Goal: Find specific page/section: Find specific page/section

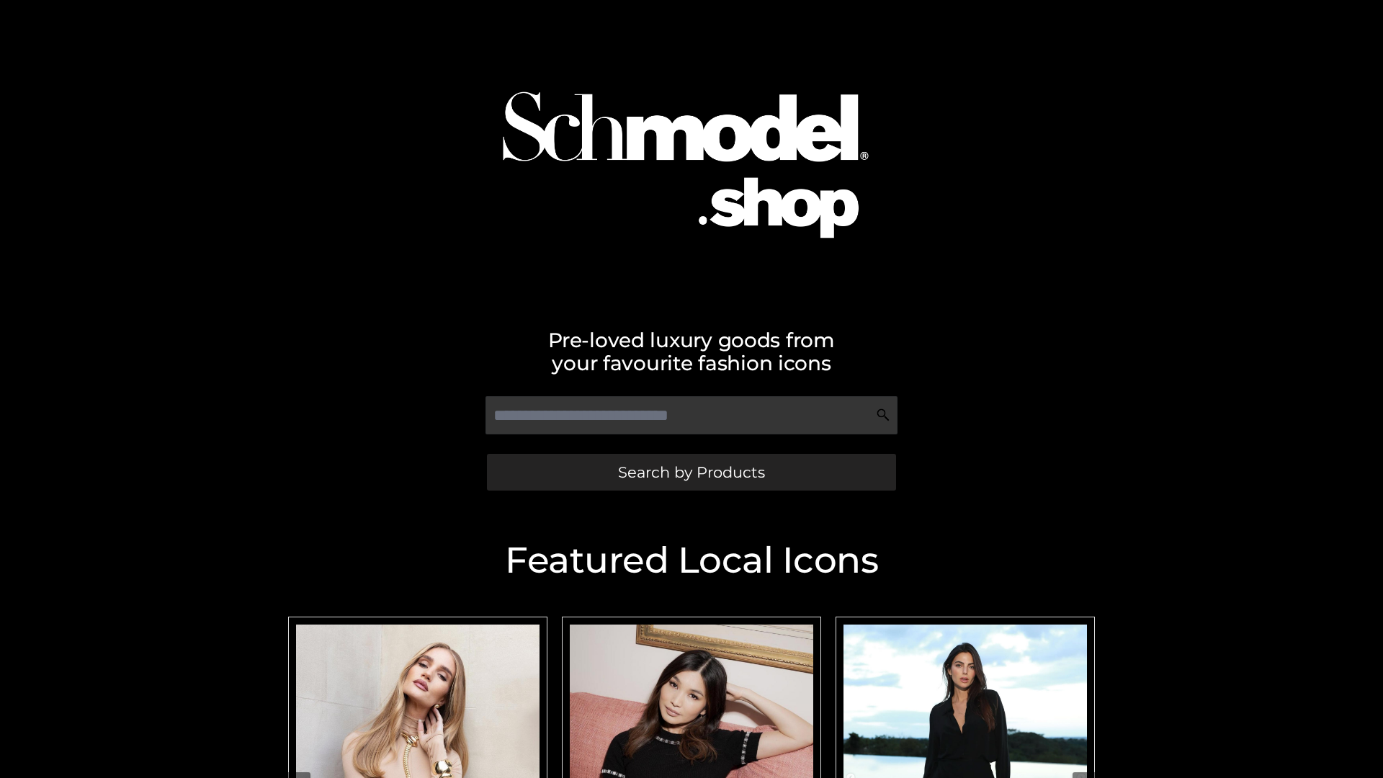
click at [691, 472] on span "Search by Products" at bounding box center [691, 472] width 147 height 15
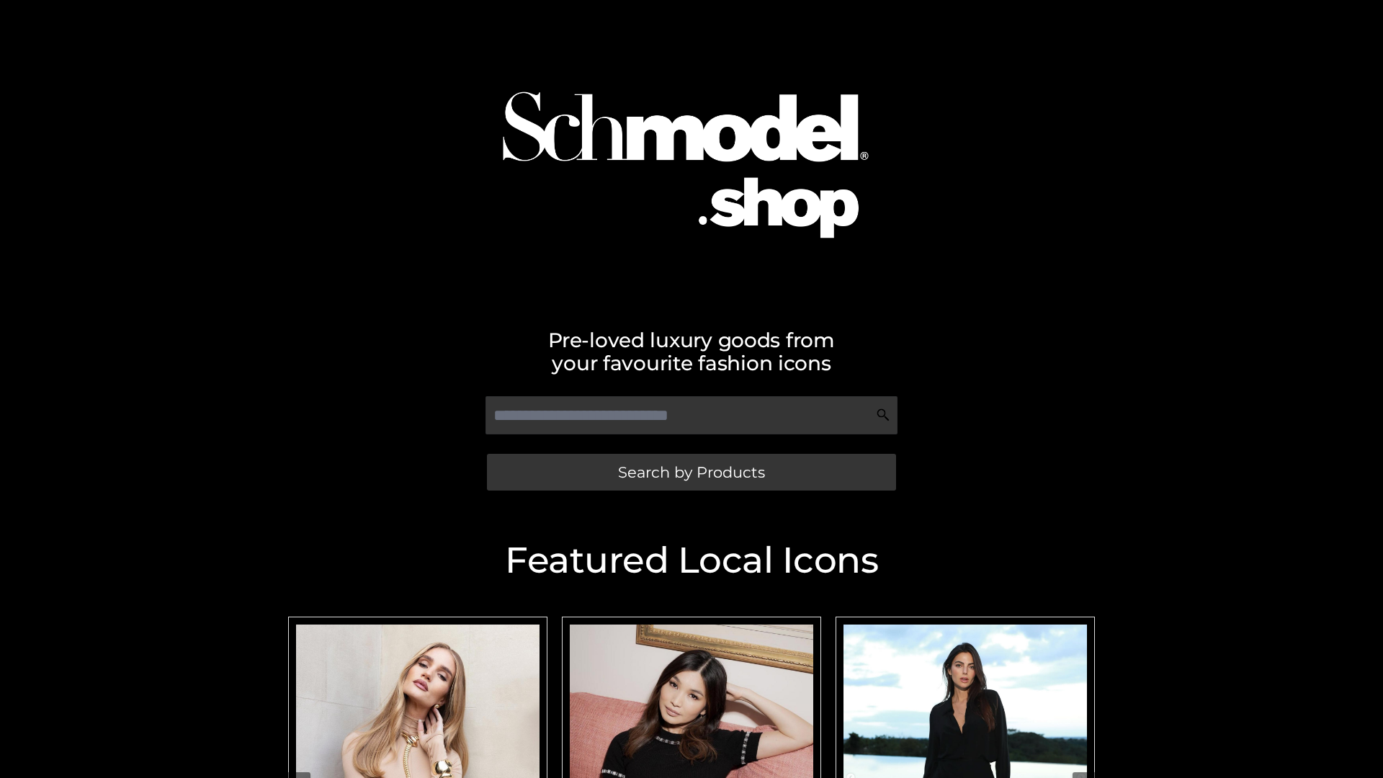
click at [691, 472] on span "Search by Products" at bounding box center [691, 472] width 147 height 15
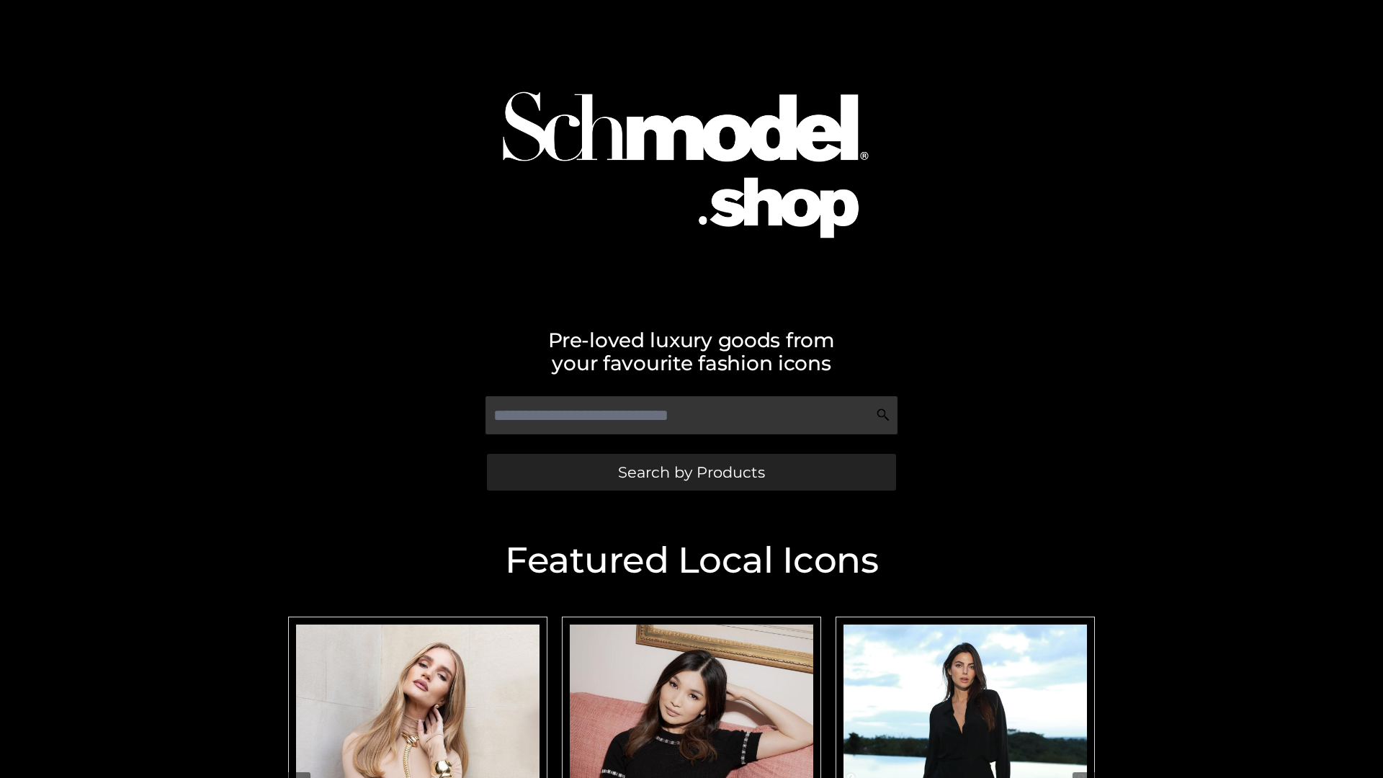
click at [691, 472] on span "Search by Products" at bounding box center [691, 472] width 147 height 15
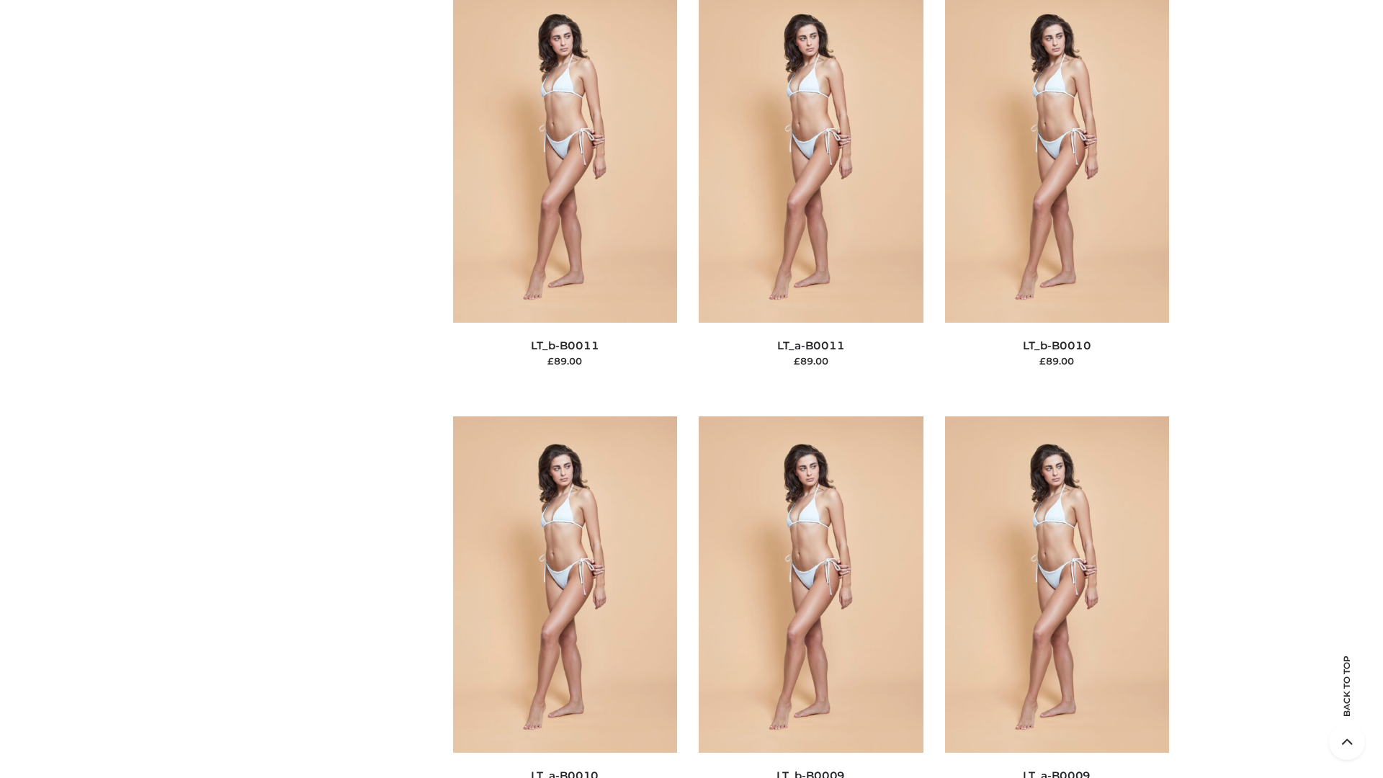
scroll to position [6470, 0]
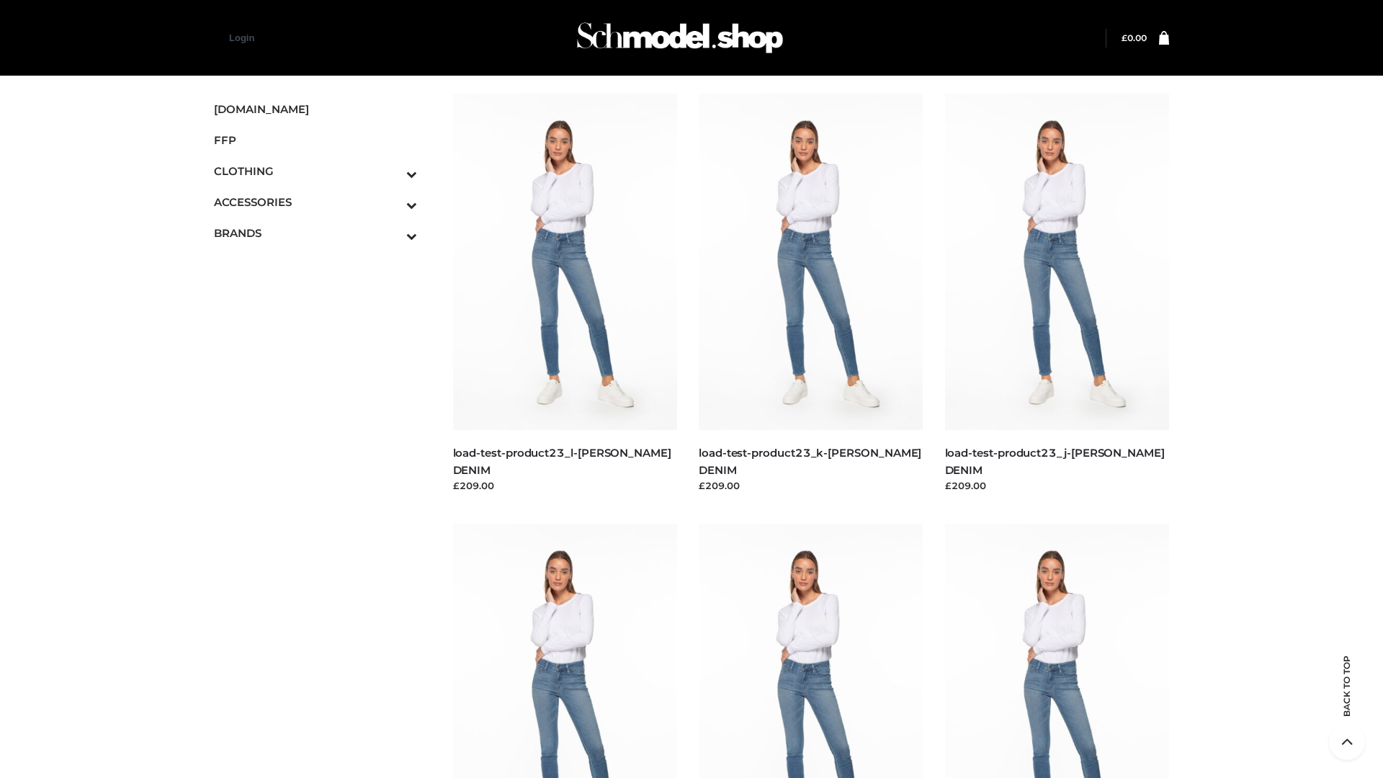
scroll to position [1264, 0]
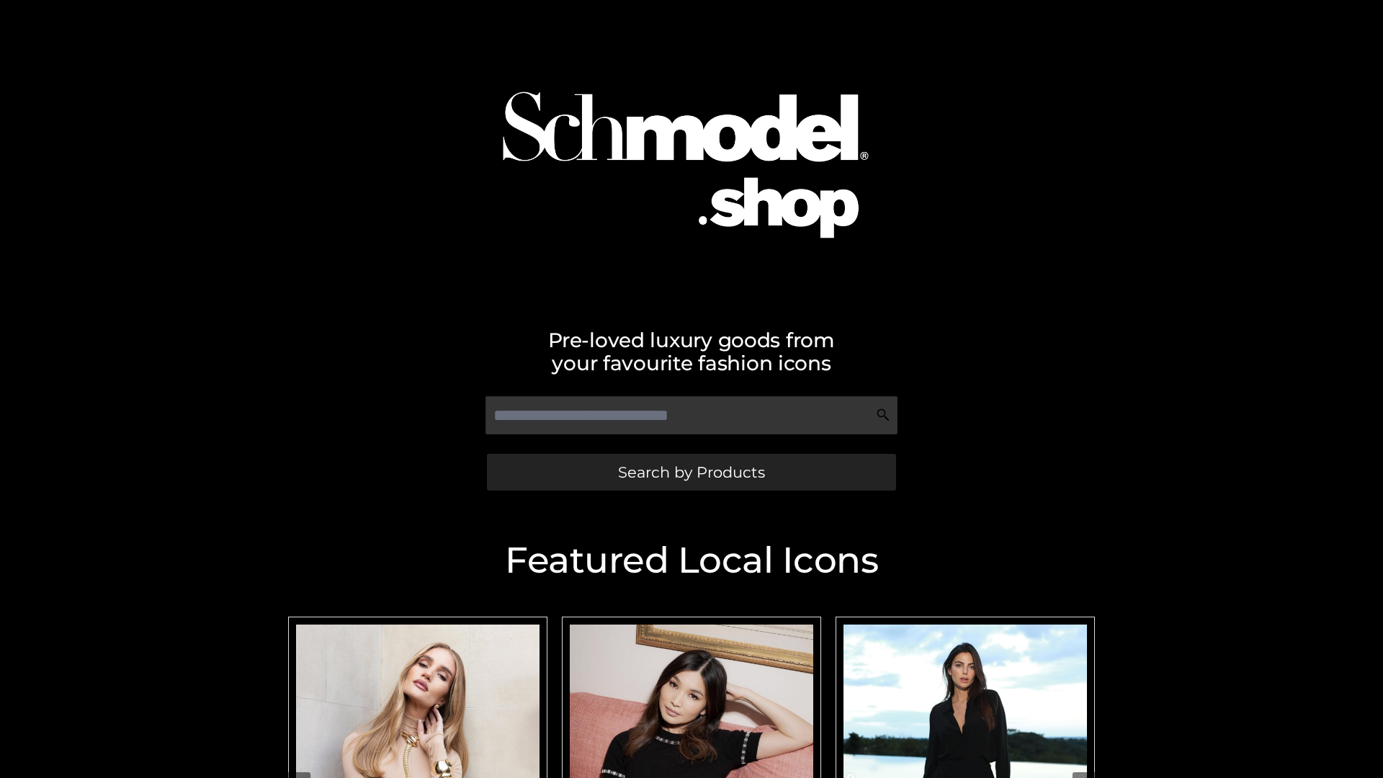
click at [691, 472] on span "Search by Products" at bounding box center [691, 472] width 147 height 15
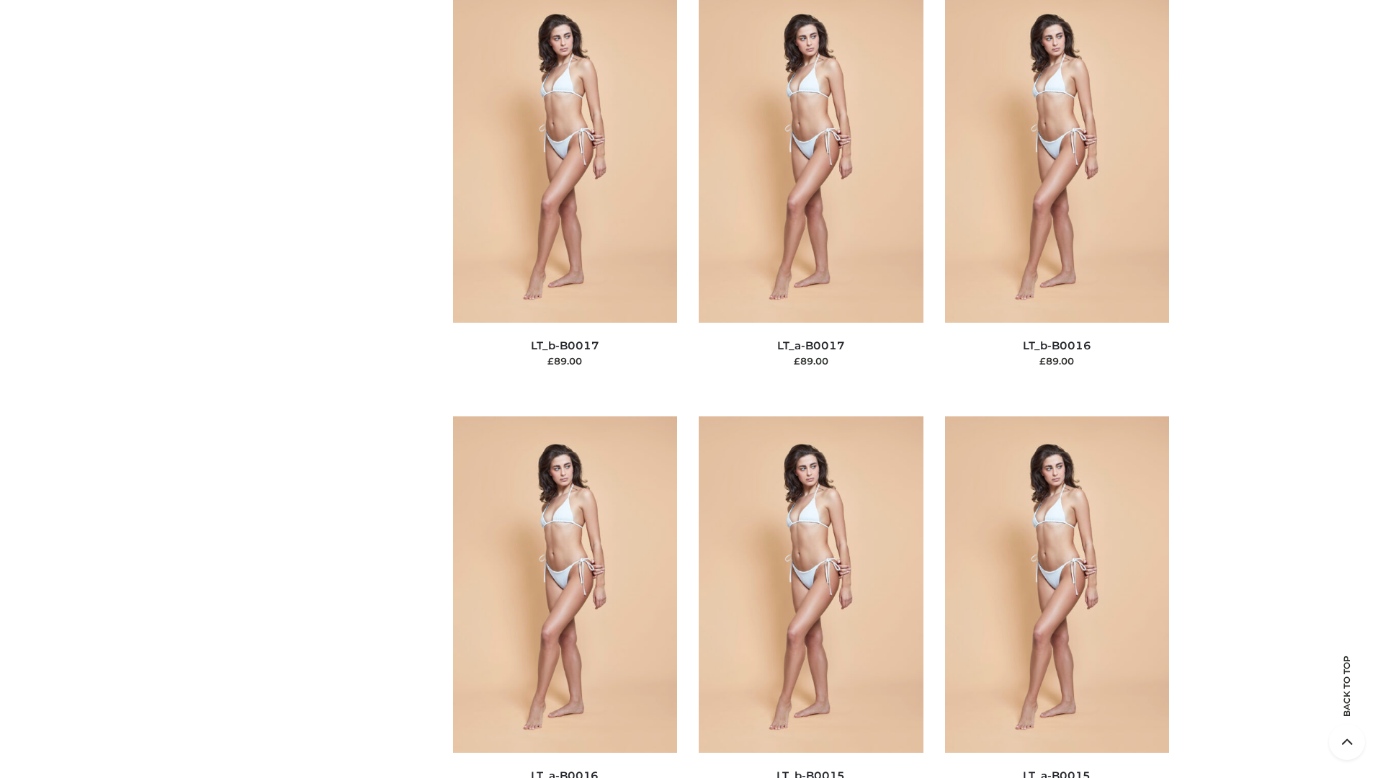
scroll to position [4734, 0]
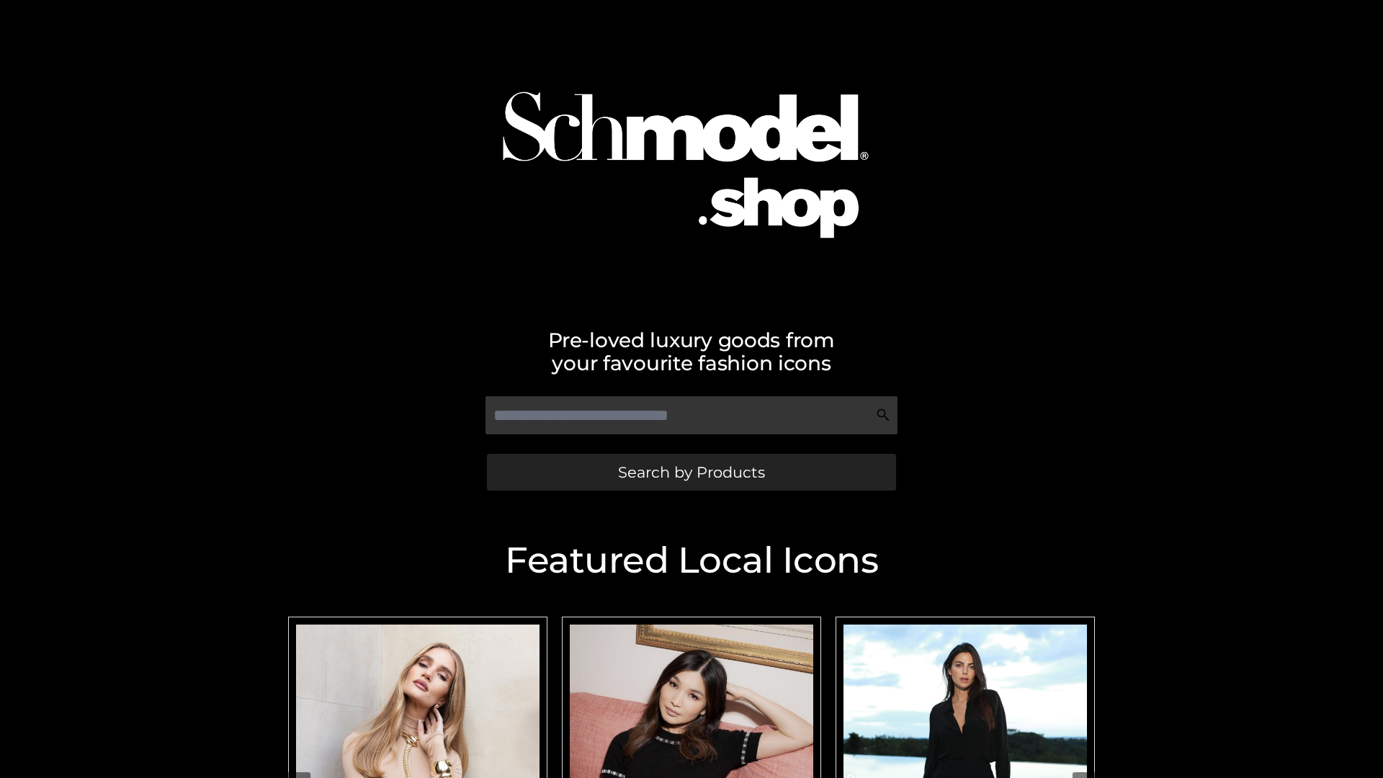
click at [691, 472] on span "Search by Products" at bounding box center [691, 472] width 147 height 15
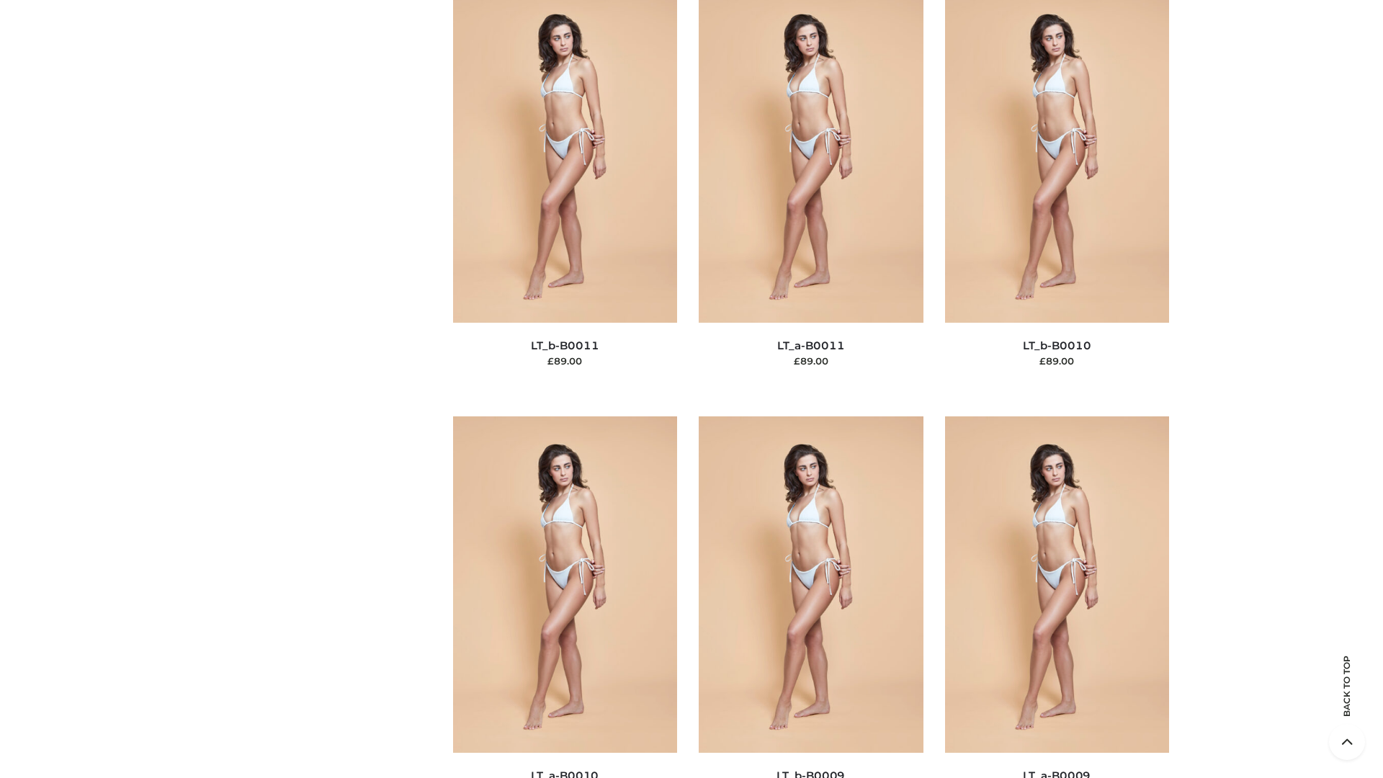
scroll to position [6470, 0]
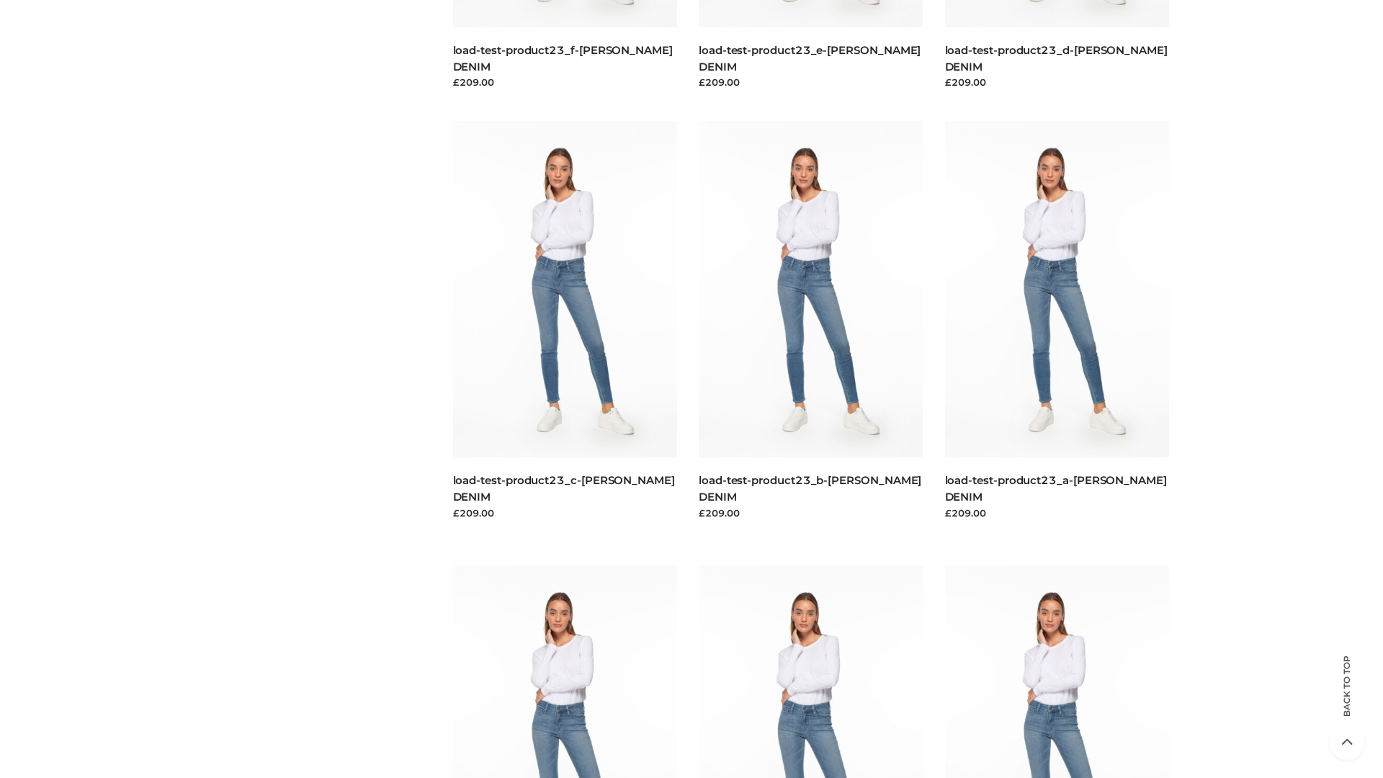
scroll to position [1264, 0]
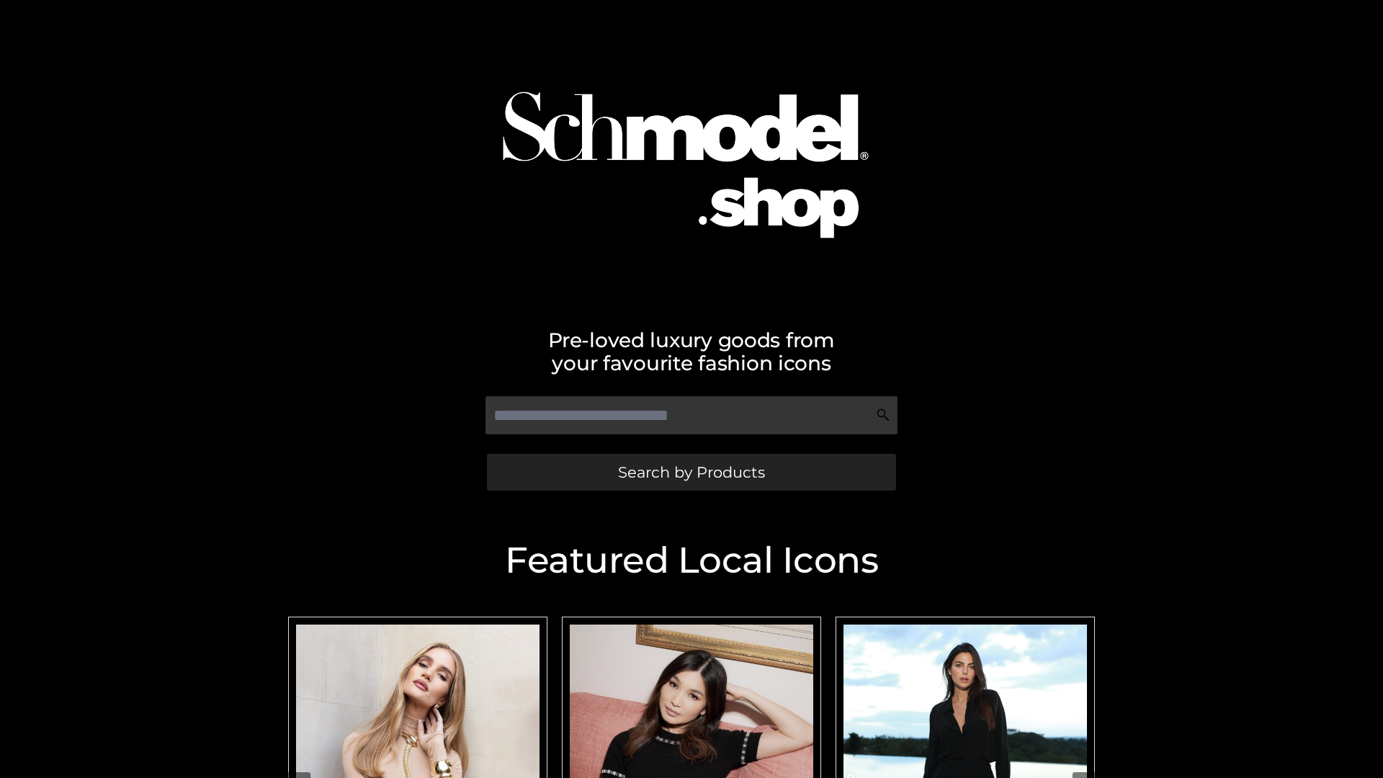
click at [691, 472] on span "Search by Products" at bounding box center [691, 472] width 147 height 15
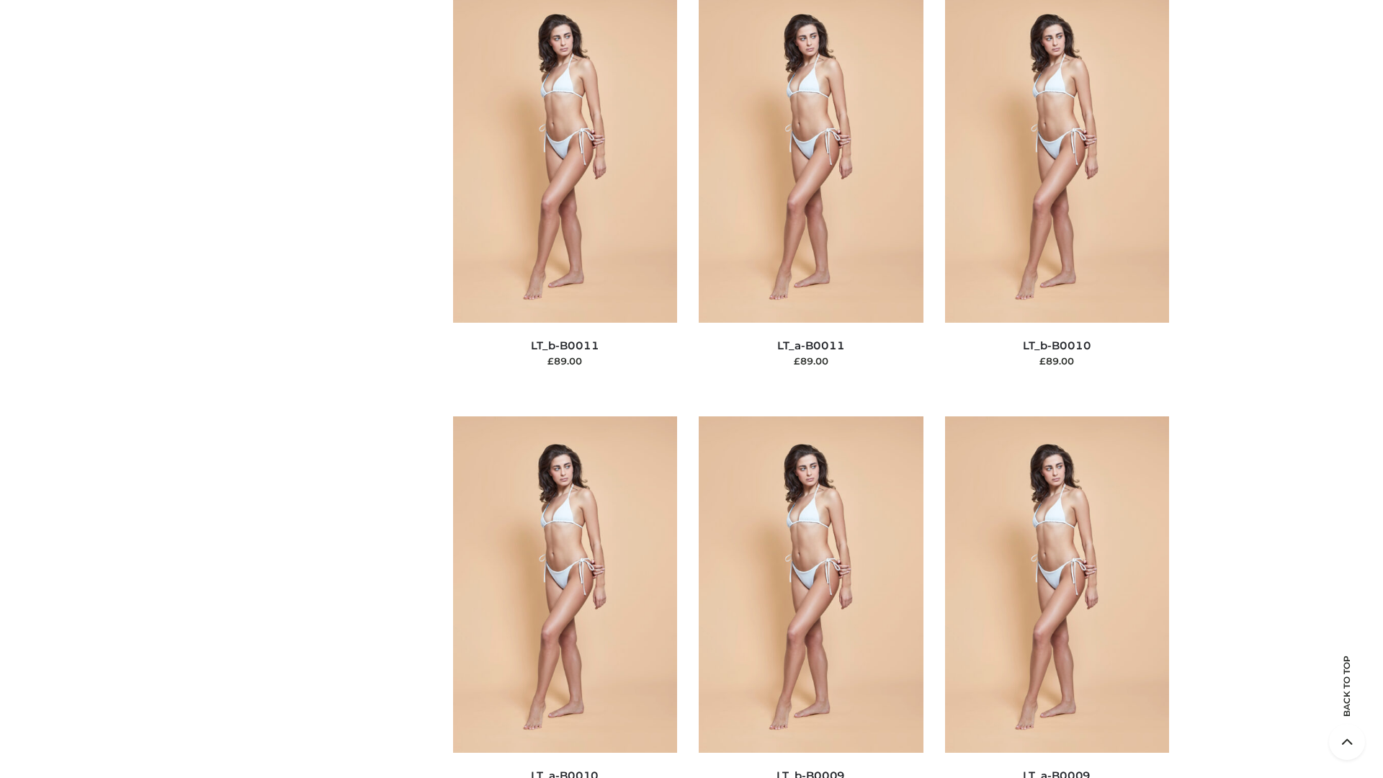
scroll to position [6470, 0]
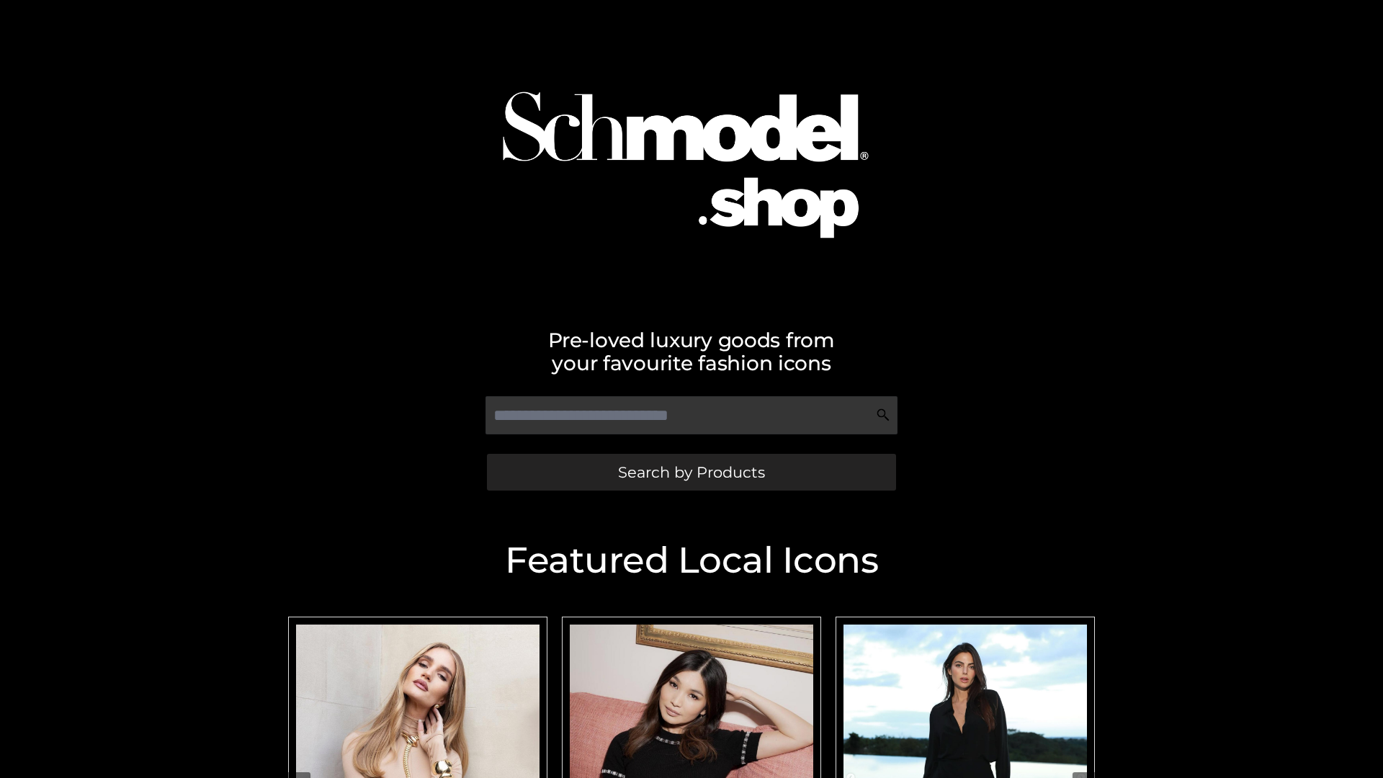
click at [691, 472] on span "Search by Products" at bounding box center [691, 472] width 147 height 15
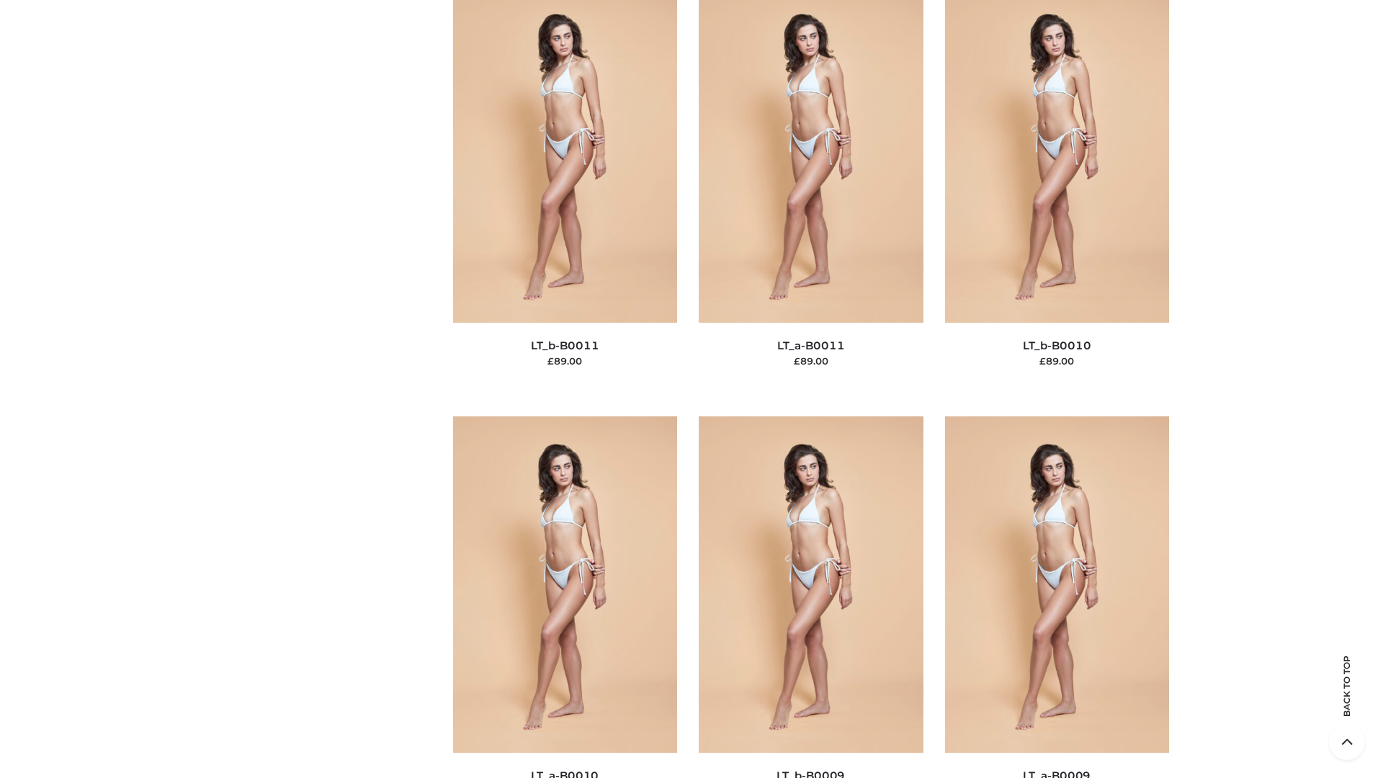
scroll to position [6470, 0]
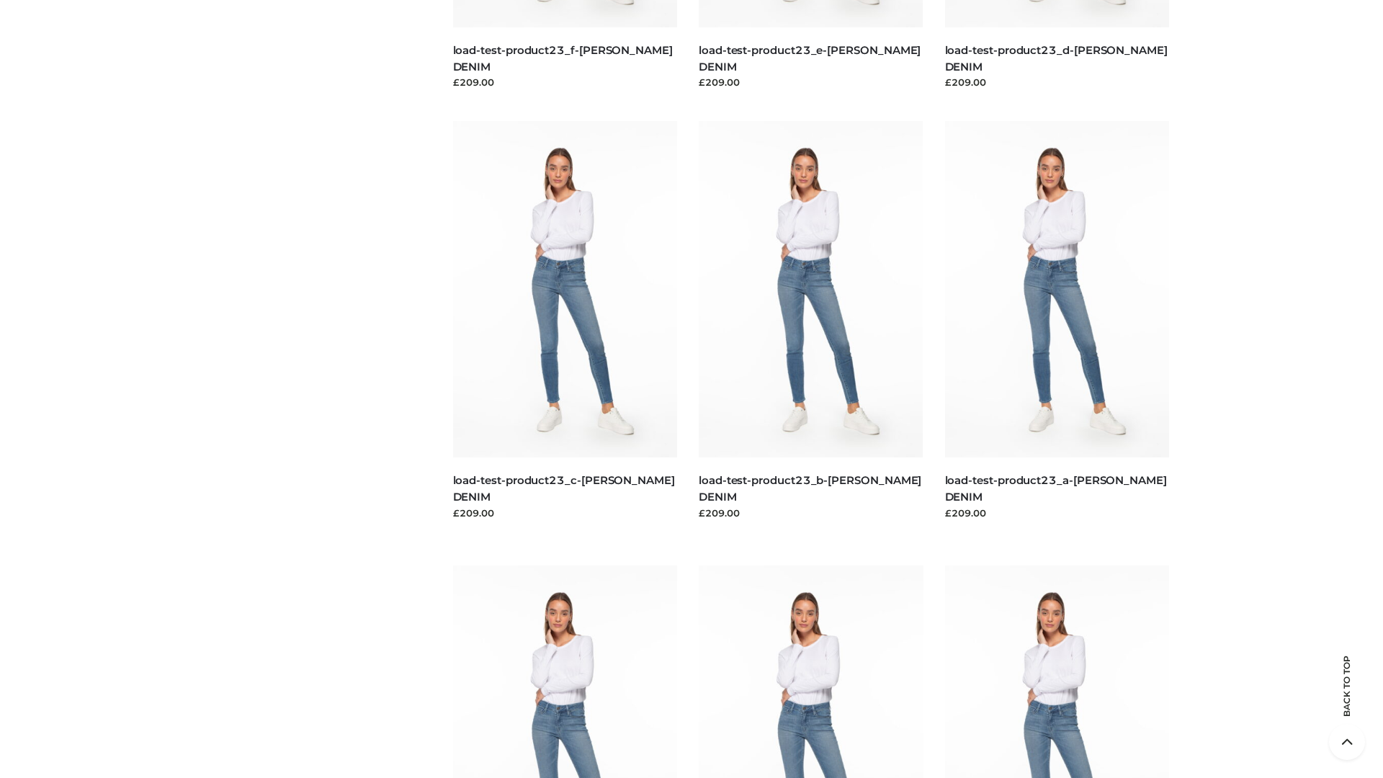
scroll to position [1264, 0]
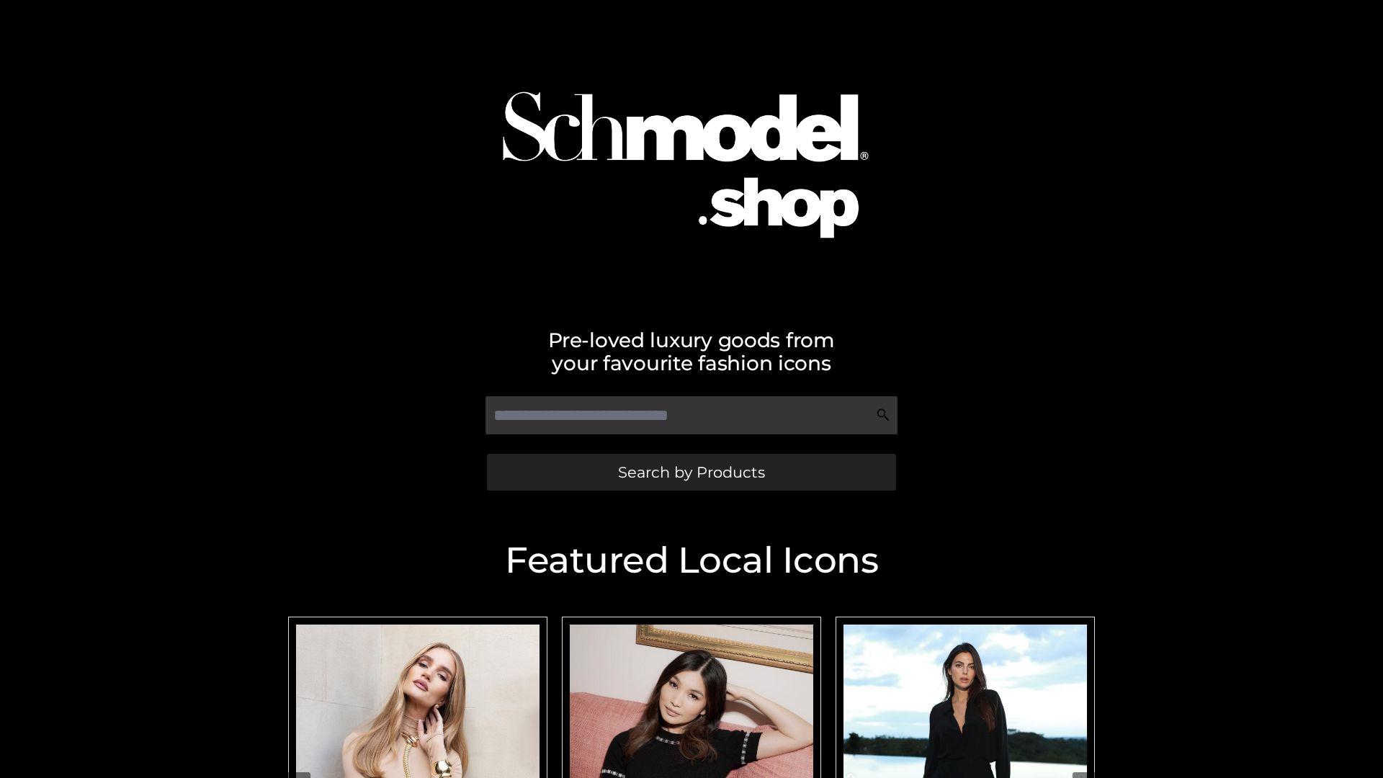
click at [691, 472] on span "Search by Products" at bounding box center [691, 472] width 147 height 15
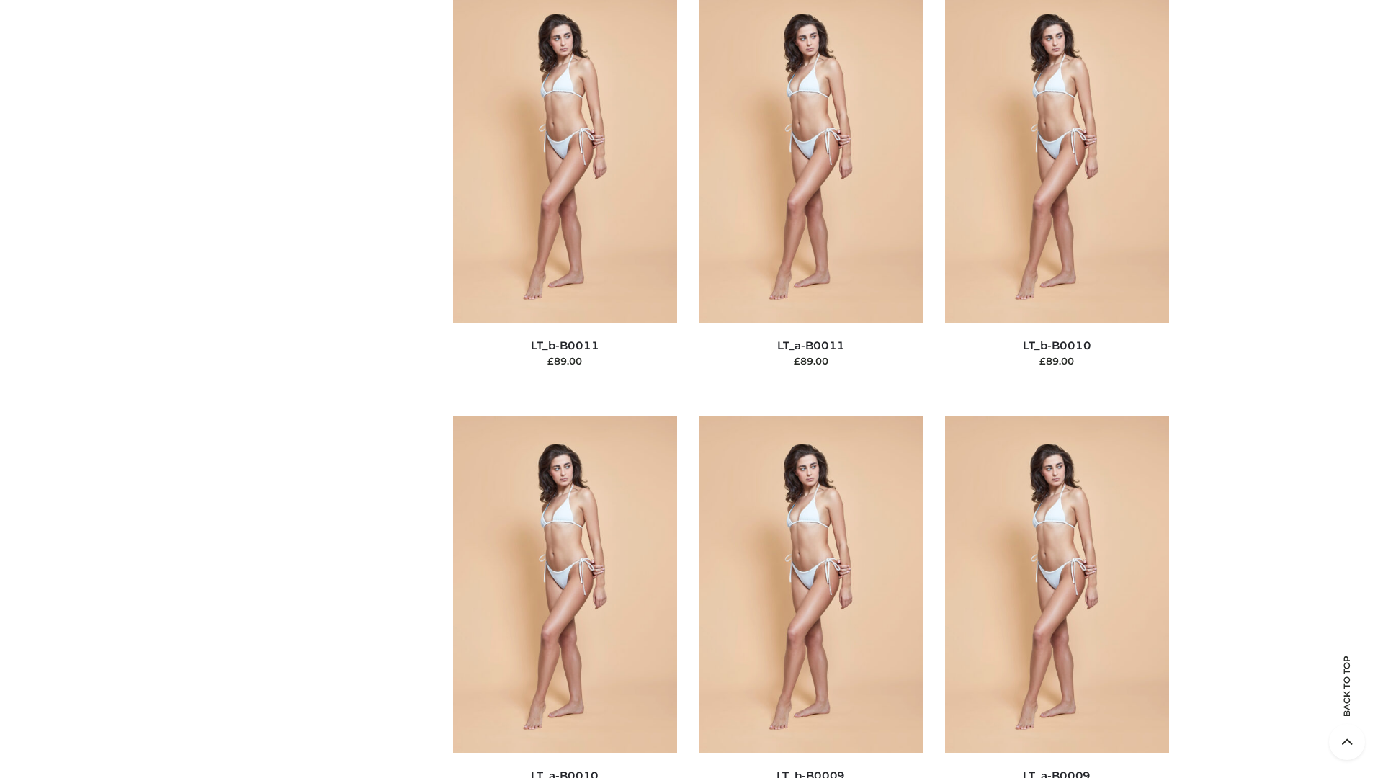
scroll to position [6470, 0]
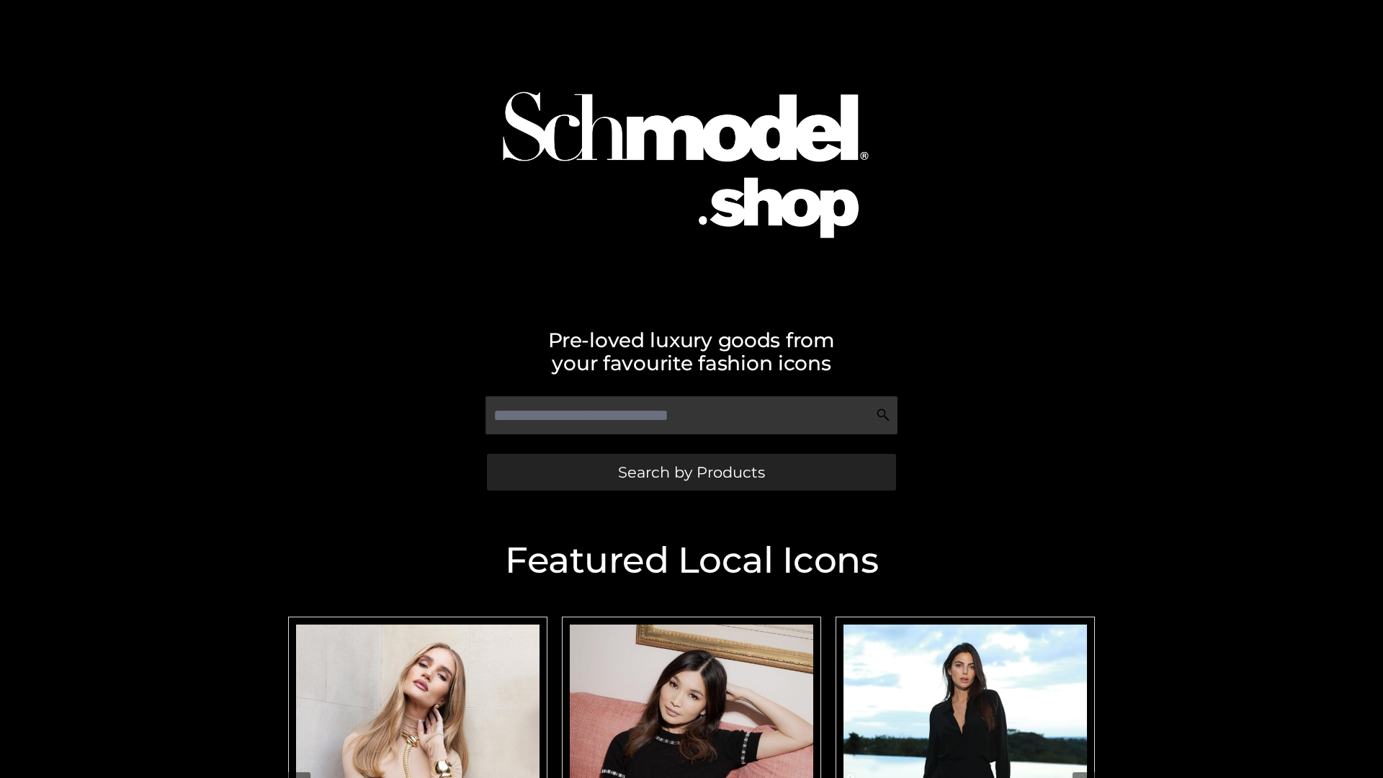
click at [691, 472] on span "Search by Products" at bounding box center [691, 472] width 147 height 15
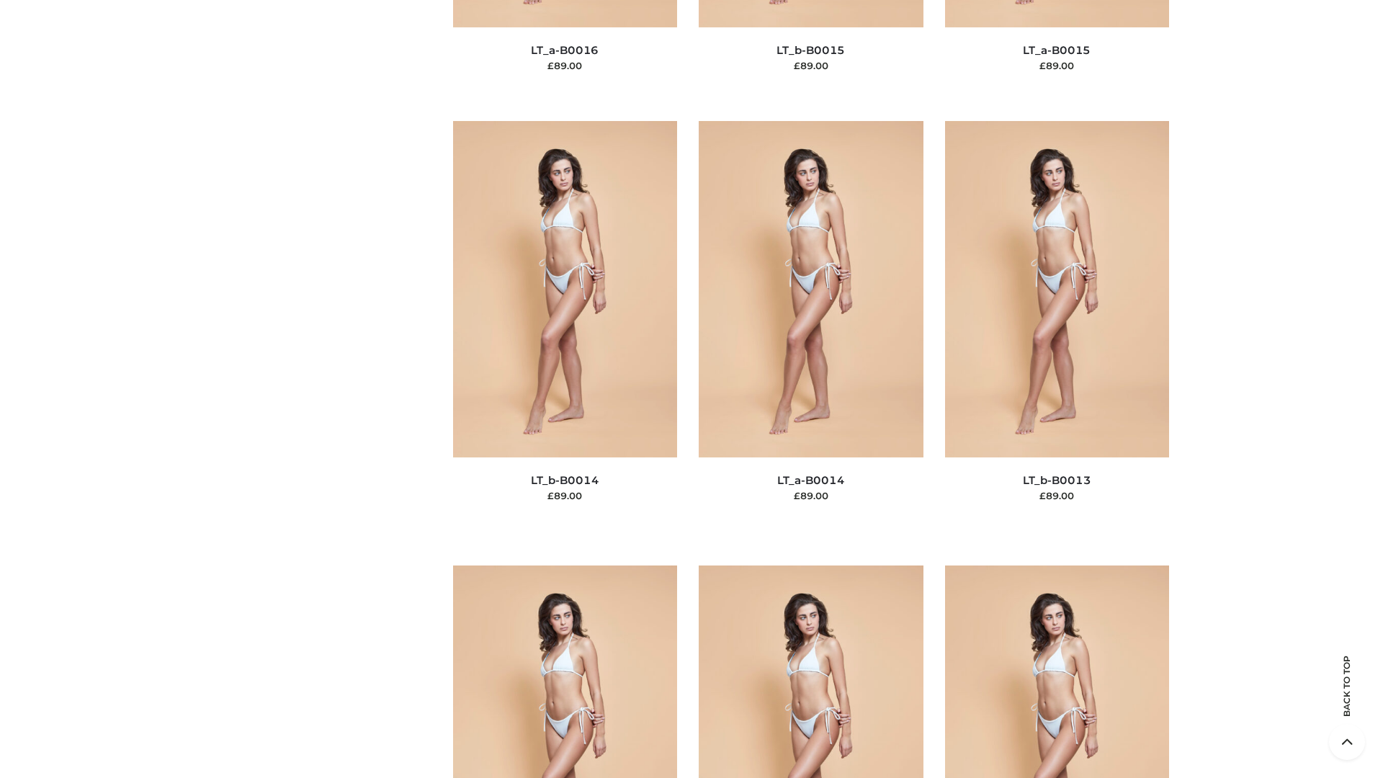
scroll to position [6470, 0]
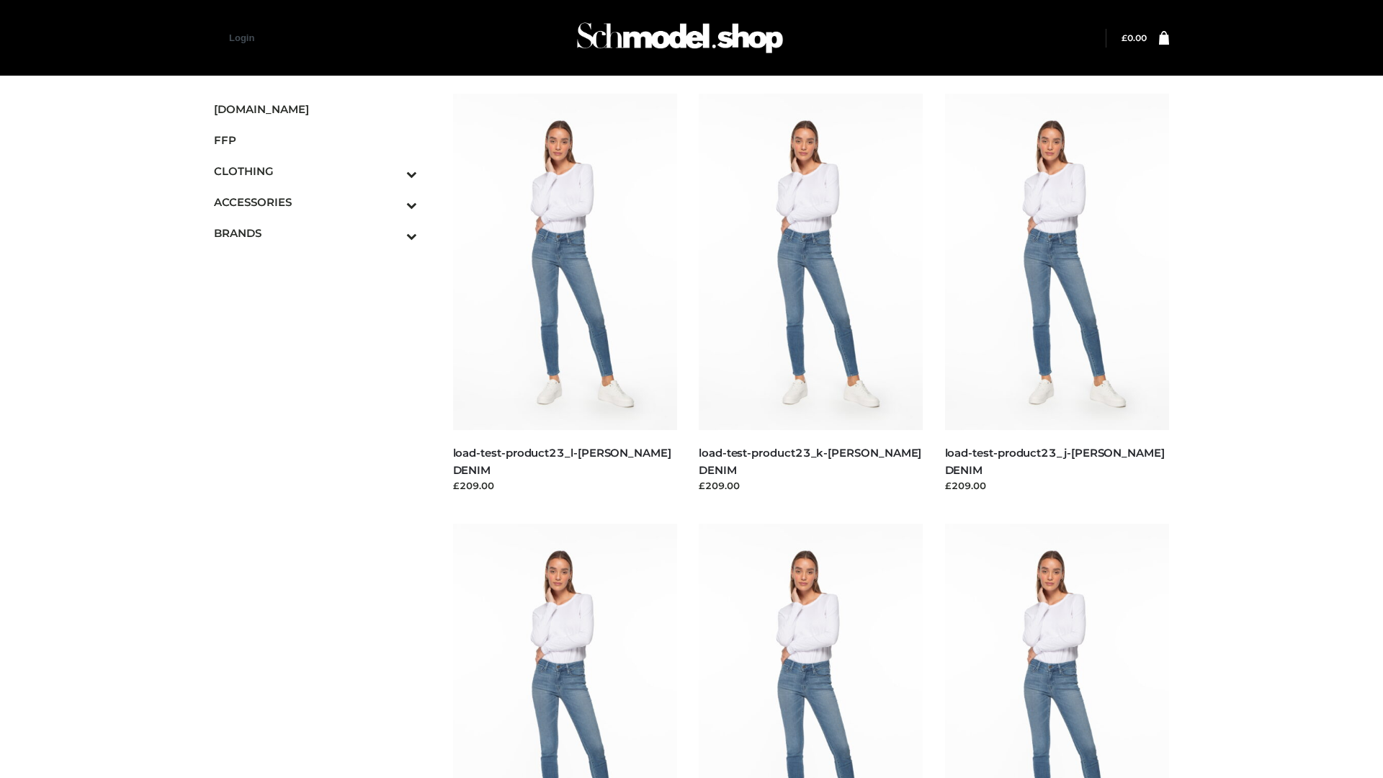
scroll to position [1264, 0]
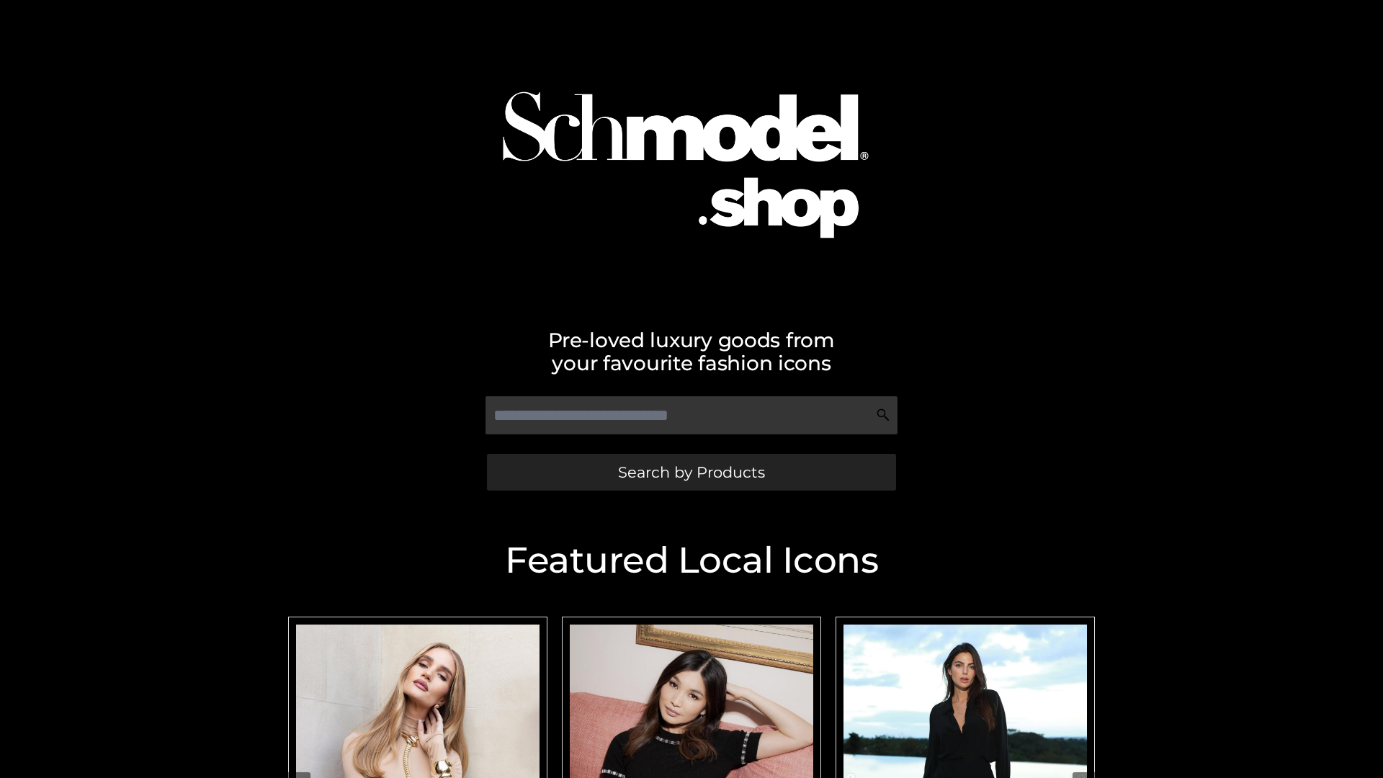
click at [691, 472] on span "Search by Products" at bounding box center [691, 472] width 147 height 15
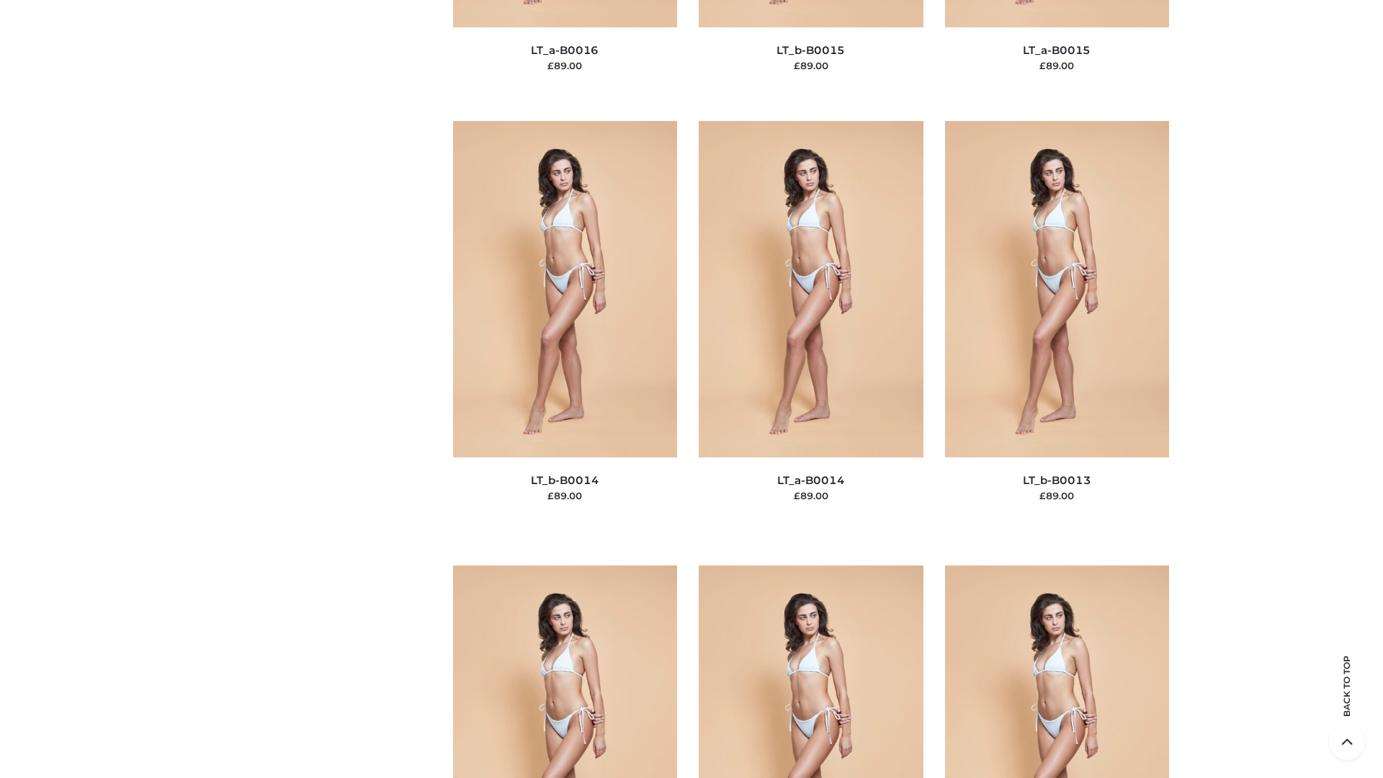
scroll to position [5123, 0]
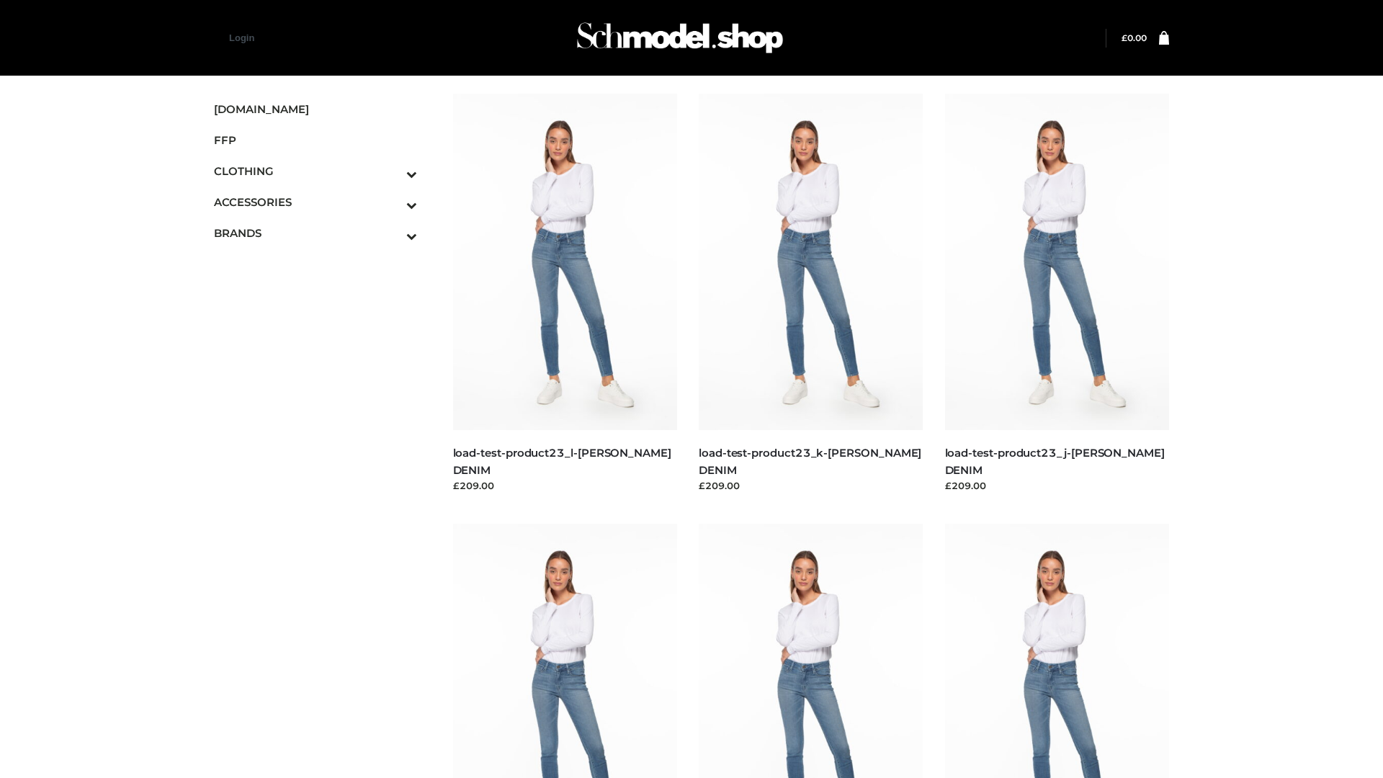
scroll to position [1264, 0]
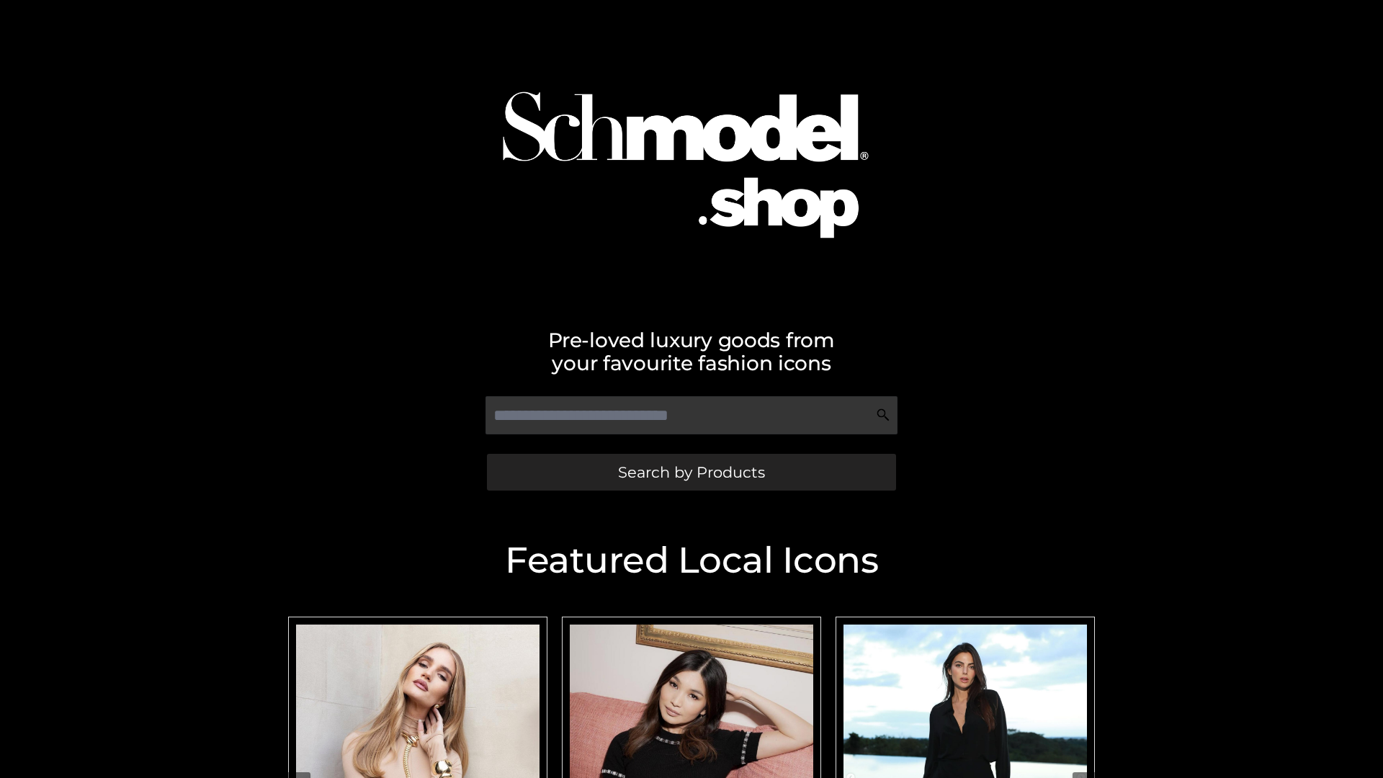
click at [691, 472] on span "Search by Products" at bounding box center [691, 472] width 147 height 15
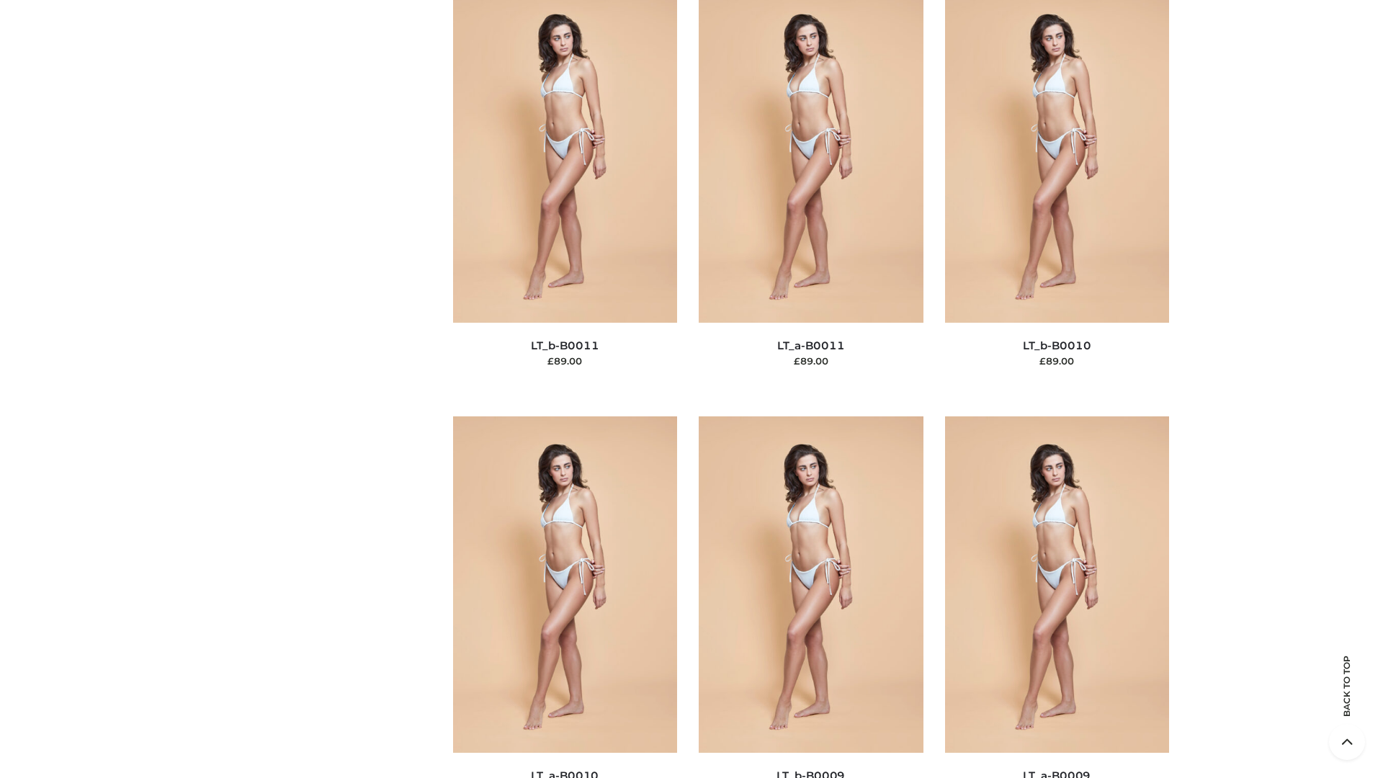
scroll to position [6470, 0]
